Goal: Use online tool/utility: Utilize a website feature to perform a specific function

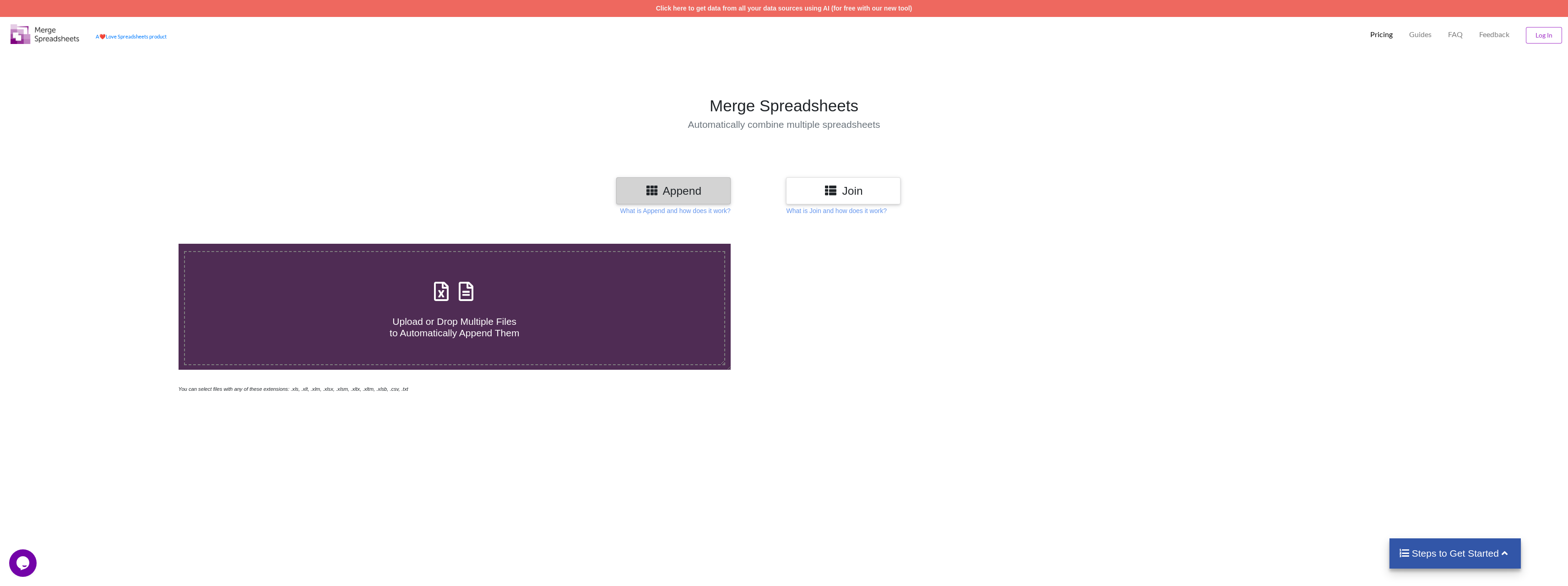
click at [427, 333] on span "Upload or Drop Multiple Files to Automatically Append Them" at bounding box center [454, 327] width 130 height 22
click at [121, 244] on input "Upload or Drop Multiple Files to Automatically Append Them" at bounding box center [121, 244] width 0 height 0
type input "C:\fakepath\3SC6YN8P_productsOverview_[DATE].csv"
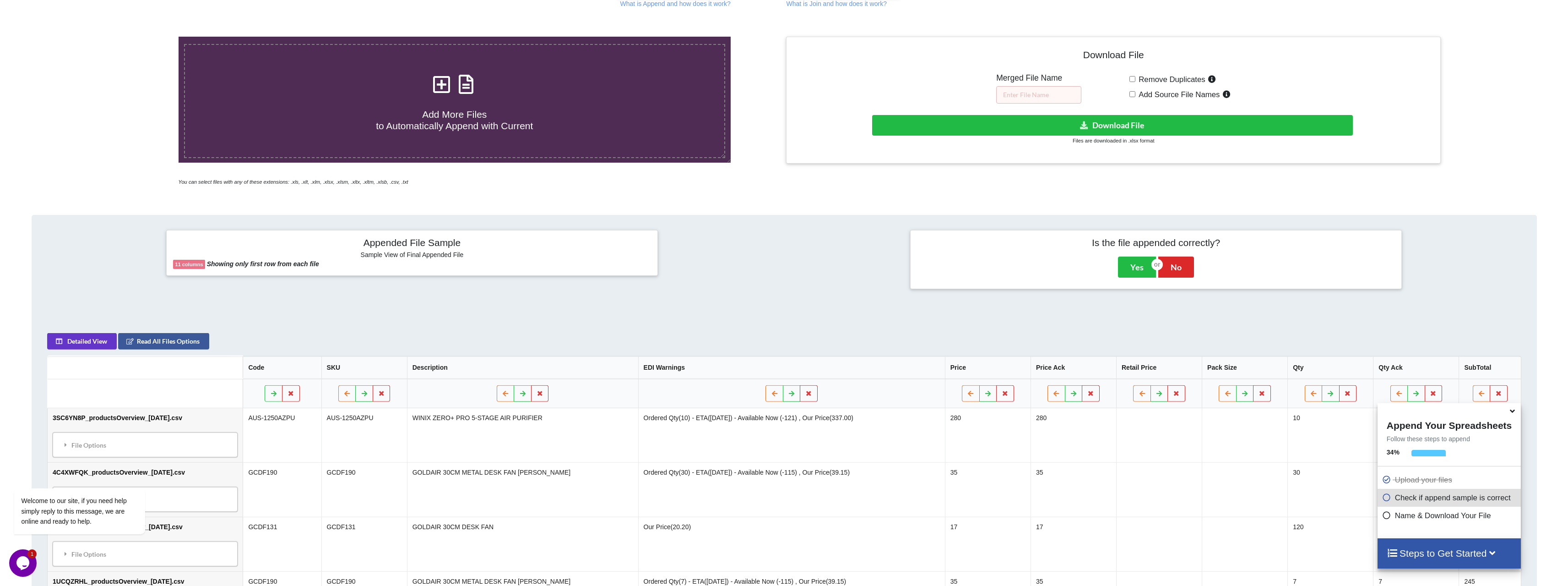
scroll to position [229, 0]
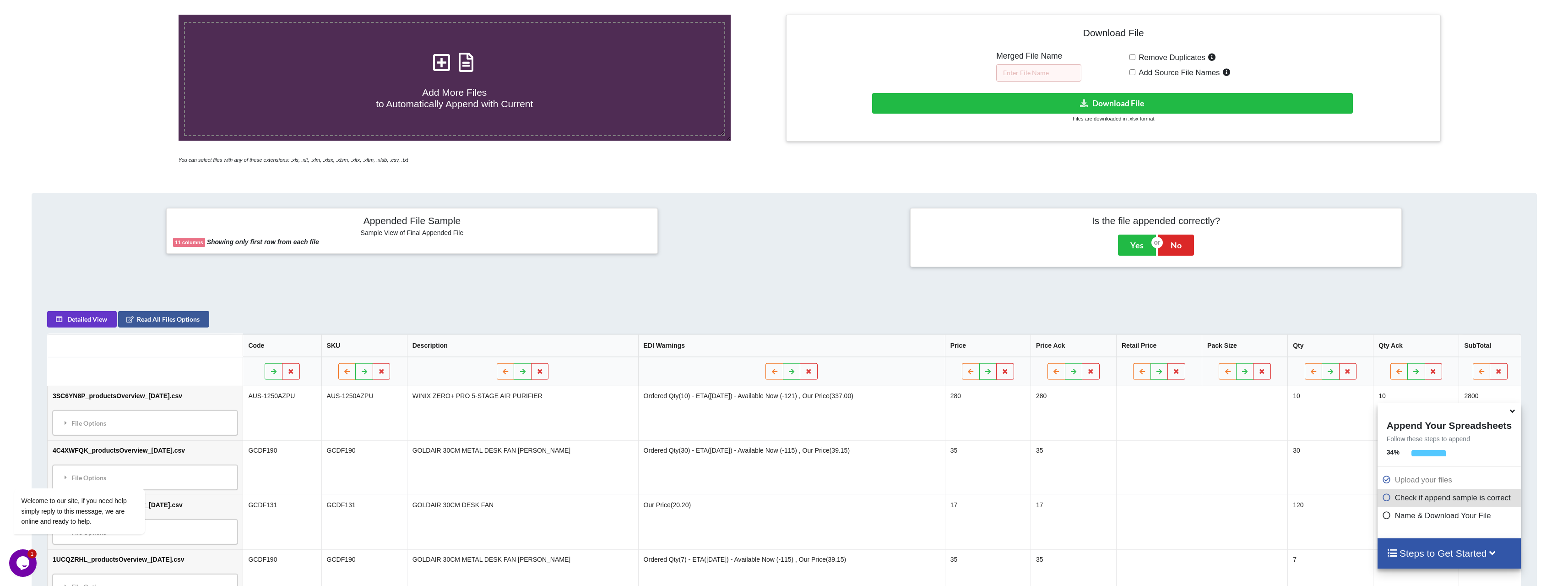
click at [481, 315] on div "Detailed View Read All Files Options" at bounding box center [341, 319] width 590 height 16
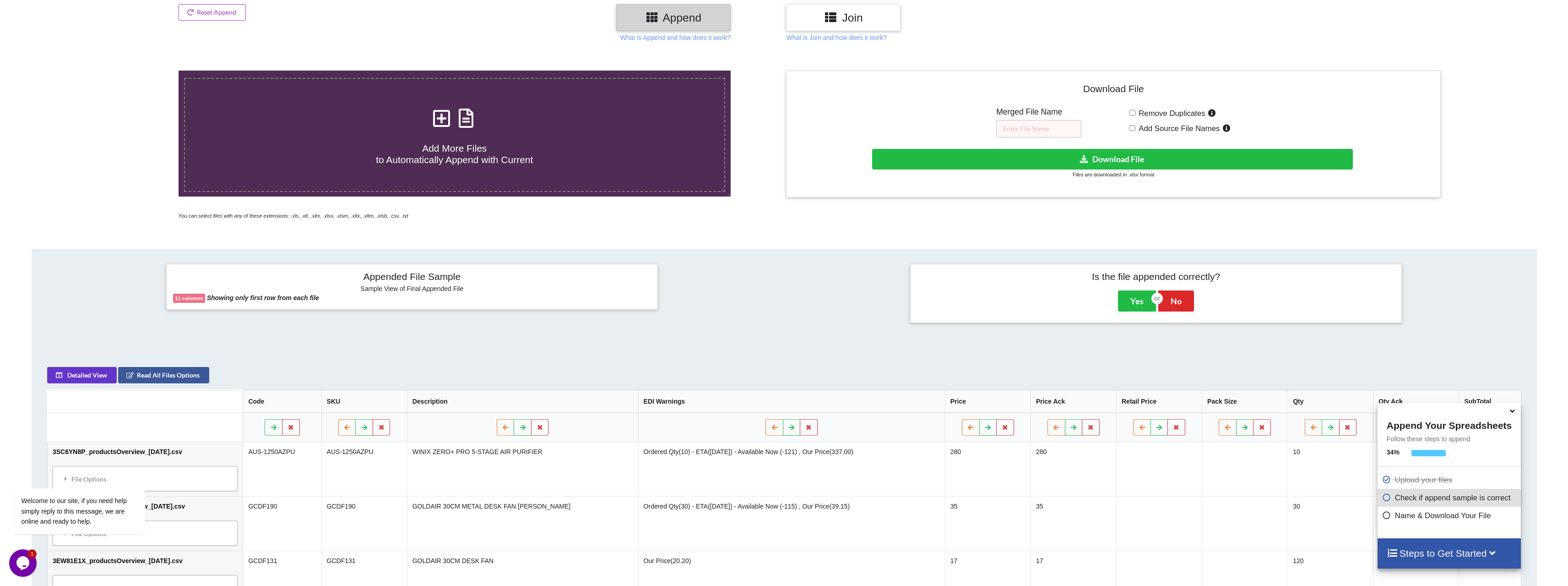
scroll to position [164, 0]
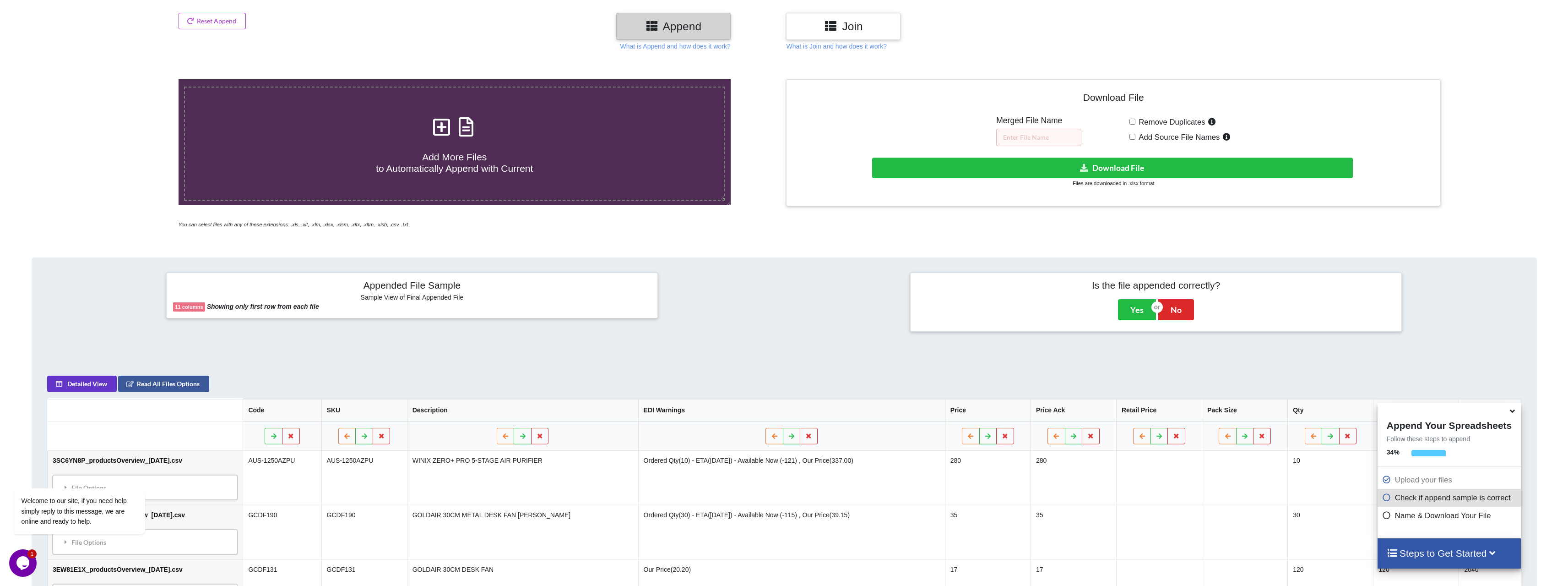
click at [769, 322] on div at bounding box center [785, 302] width 248 height 58
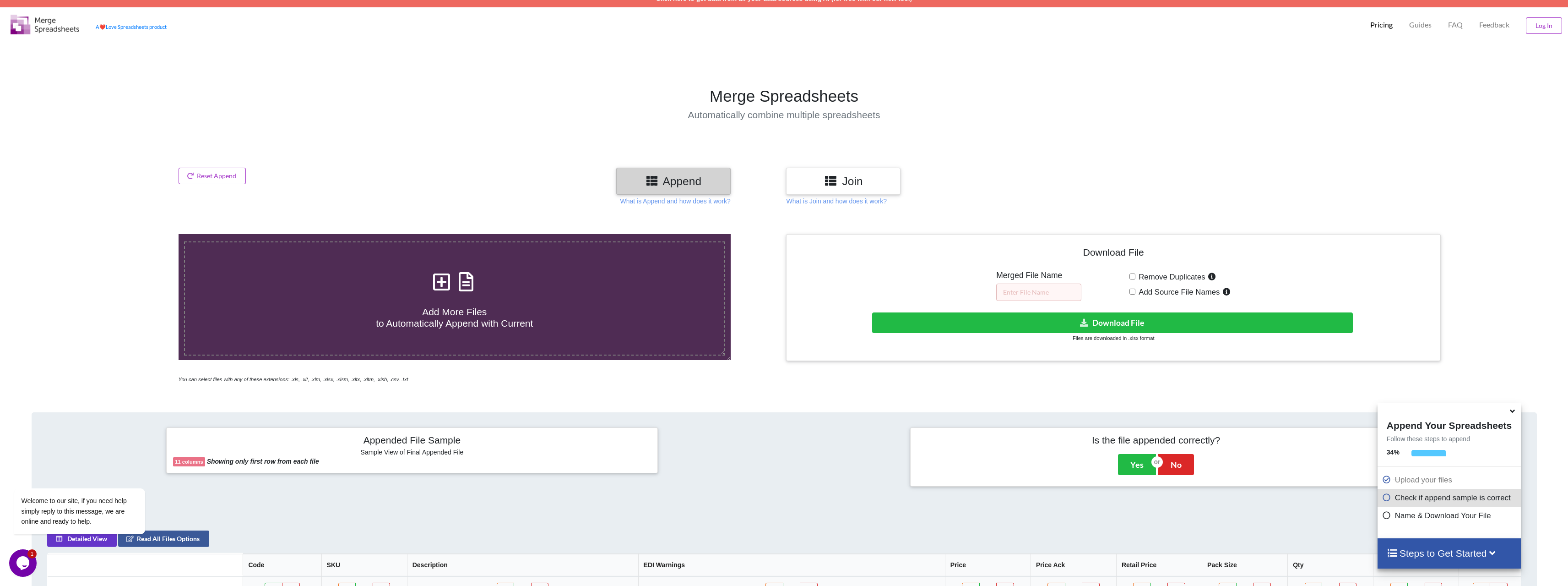
scroll to position [0, 0]
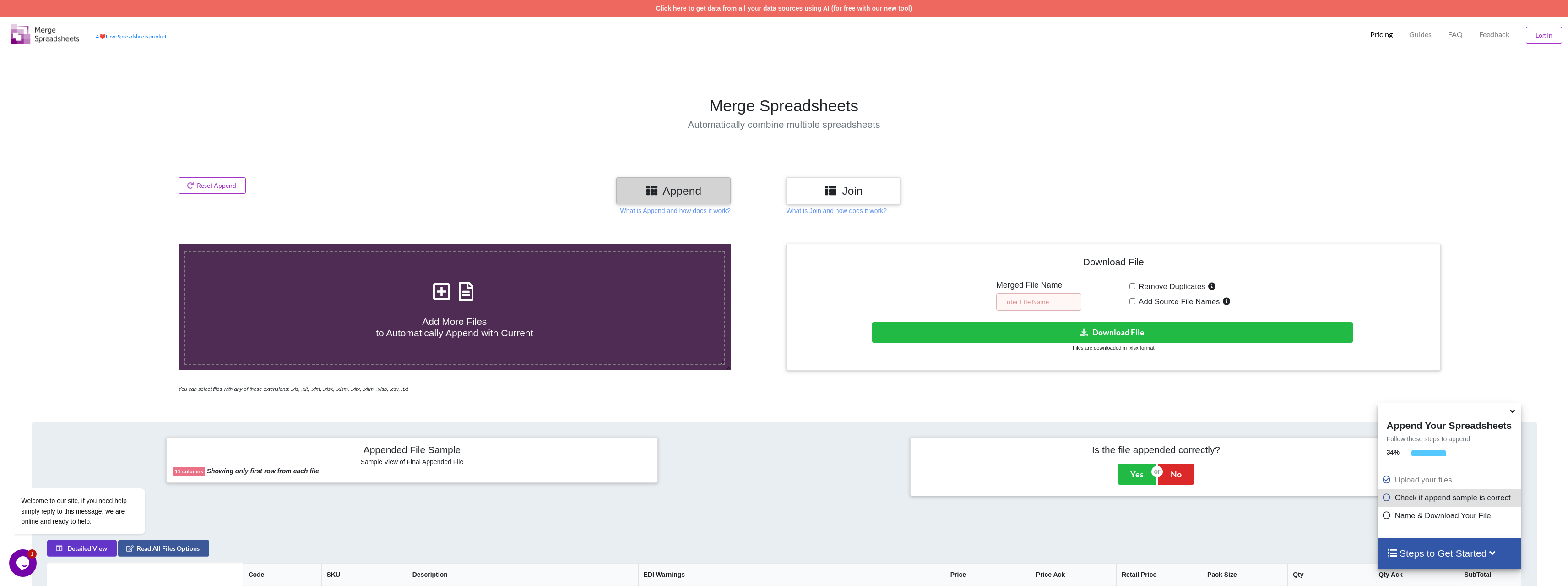
click at [1037, 302] on input "text" at bounding box center [1039, 302] width 85 height 18
type input "combined"
click at [1148, 327] on button "Download File" at bounding box center [1113, 333] width 481 height 21
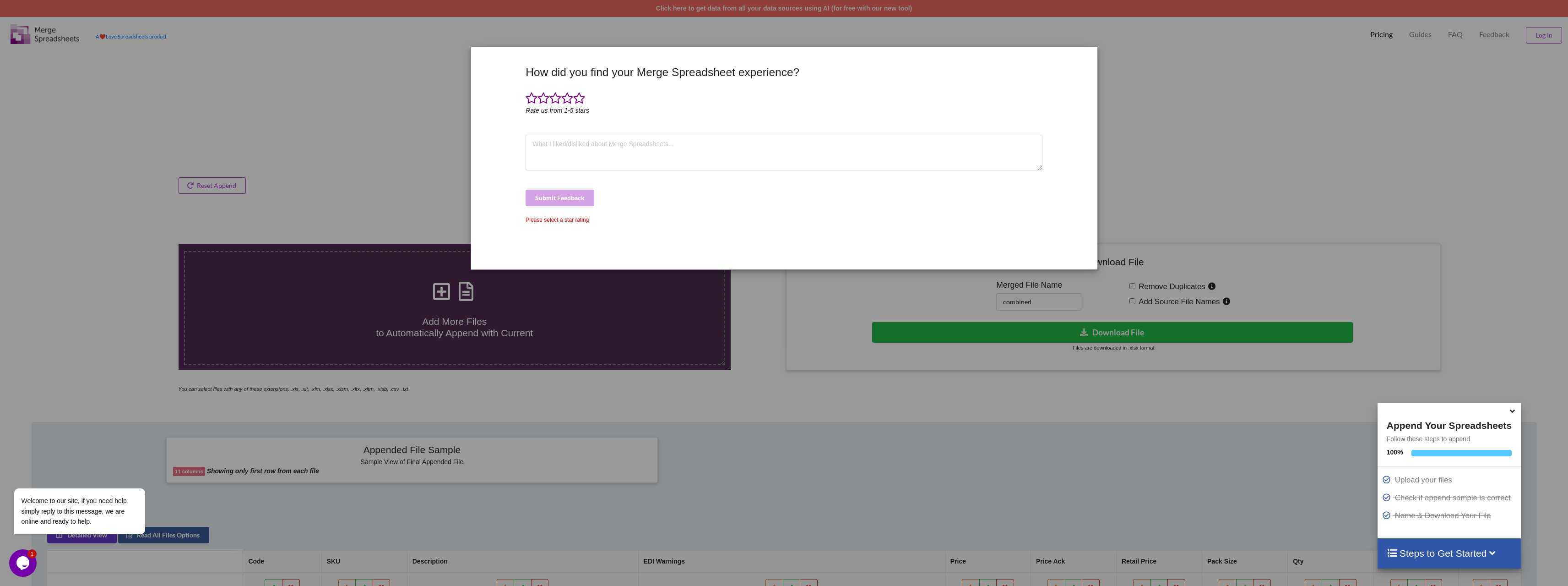
drag, startPoint x: 1047, startPoint y: 448, endPoint x: 1046, endPoint y: 418, distance: 30.0
click at [1048, 448] on div "How did you find your Merge Spreadsheet experience? Rate us from 1-5 stars Subm…" at bounding box center [784, 293] width 1568 height 586
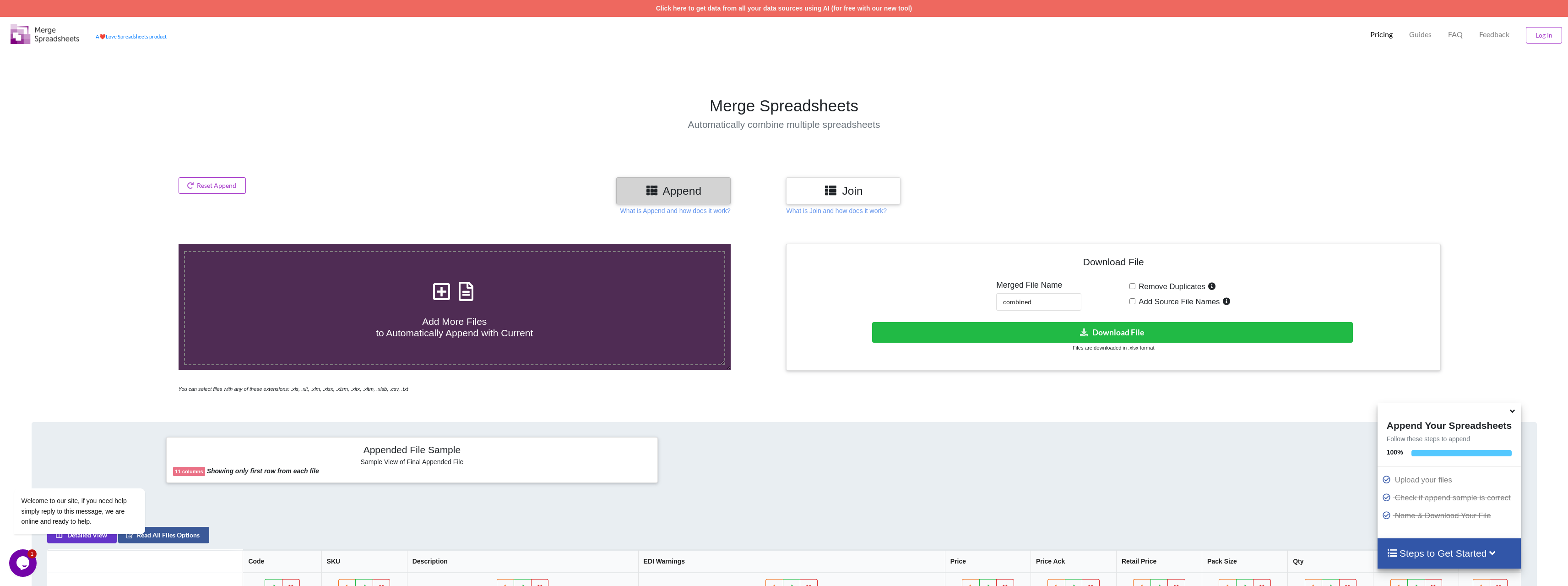
click at [1243, 142] on section "Merge Spreadsheets Automatically combine multiple spreadsheets" at bounding box center [784, 113] width 1568 height 129
